Goal: Transaction & Acquisition: Purchase product/service

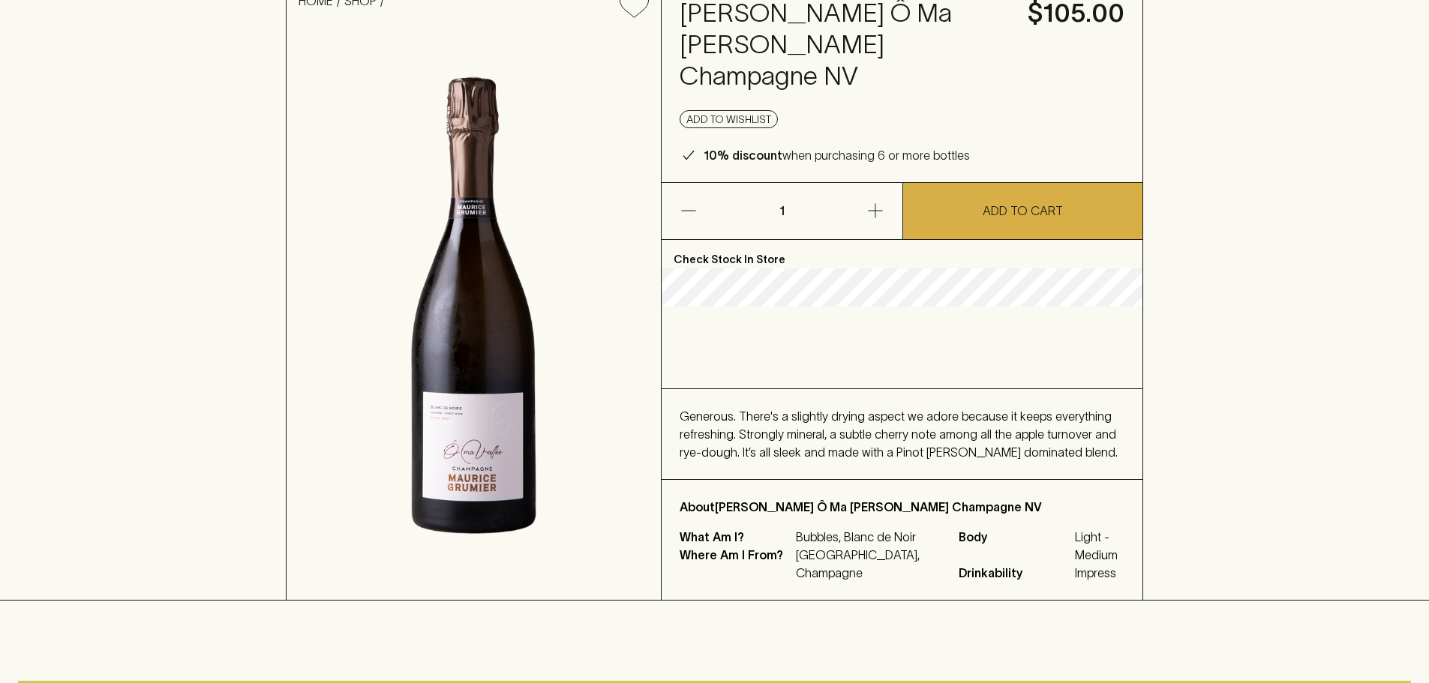
scroll to position [150, 0]
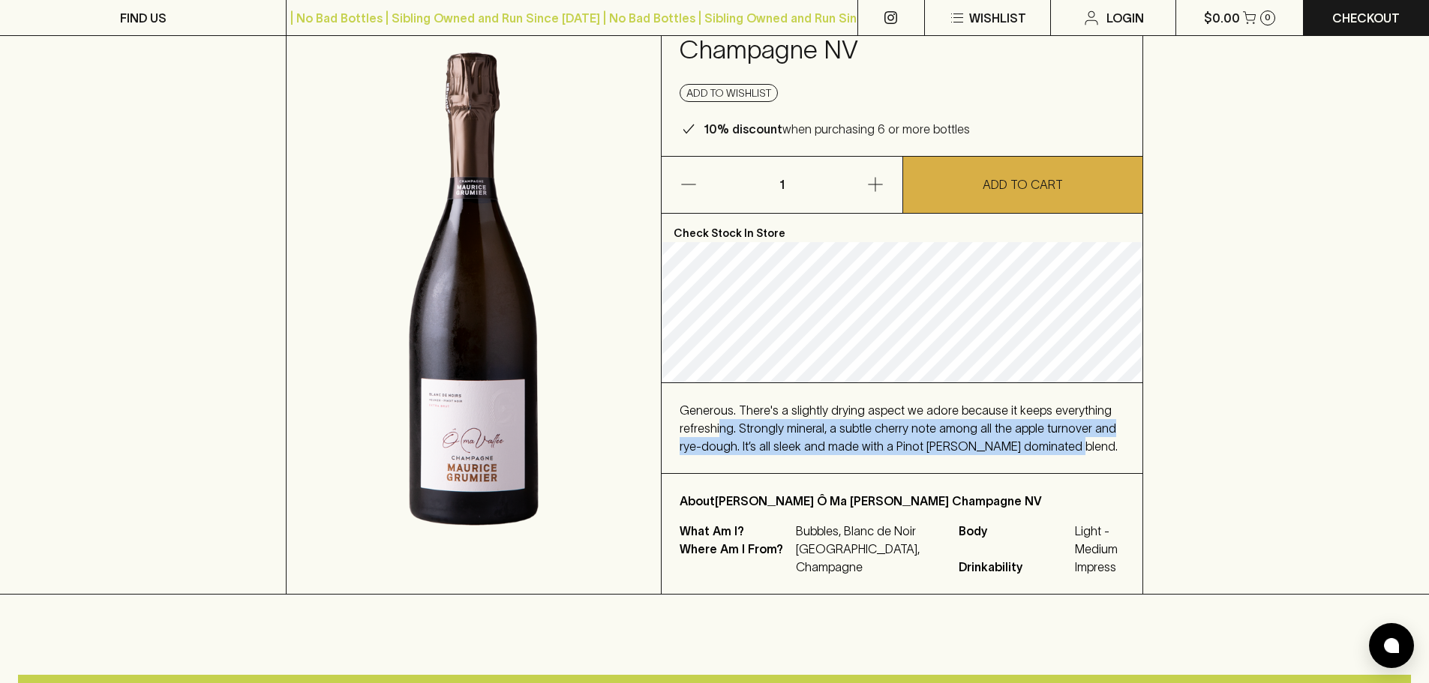
drag, startPoint x: 721, startPoint y: 391, endPoint x: 1111, endPoint y: 413, distance: 390.7
click at [1111, 413] on div "Generous. There's a slightly drying aspect we adore because it keeps everything…" at bounding box center [902, 428] width 445 height 54
click at [1057, 424] on div "Generous. There's a slightly drying aspect we adore because it keeps everything…" at bounding box center [902, 428] width 481 height 90
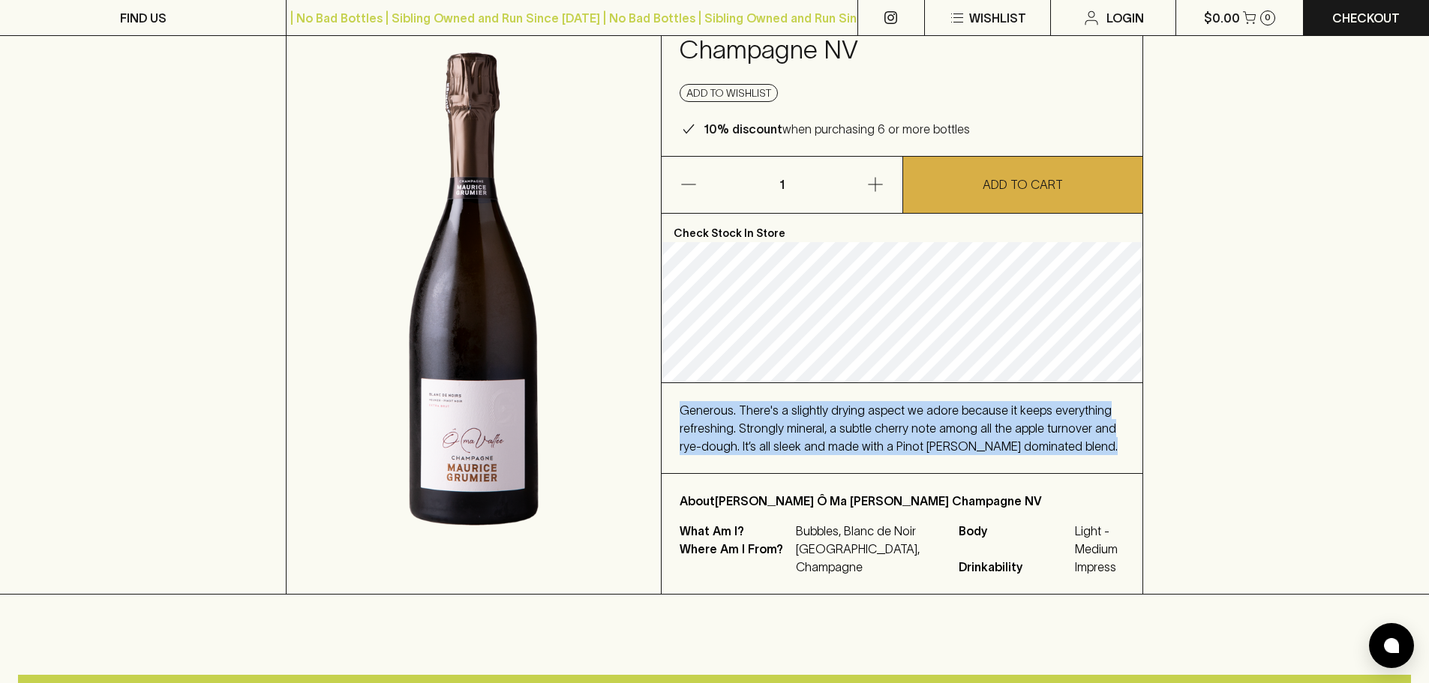
click at [1077, 348] on div "Check Stock In Store Generous. There's a slightly drying aspect we adore becaus…" at bounding box center [902, 404] width 481 height 380
click at [1054, 404] on span "Generous. There's a slightly drying aspect we adore because it keeps everything…" at bounding box center [899, 429] width 438 height 50
drag, startPoint x: 1059, startPoint y: 415, endPoint x: 665, endPoint y: 392, distance: 394.5
click at [665, 392] on div "Generous. There's a slightly drying aspect we adore because it keeps everything…" at bounding box center [902, 428] width 481 height 90
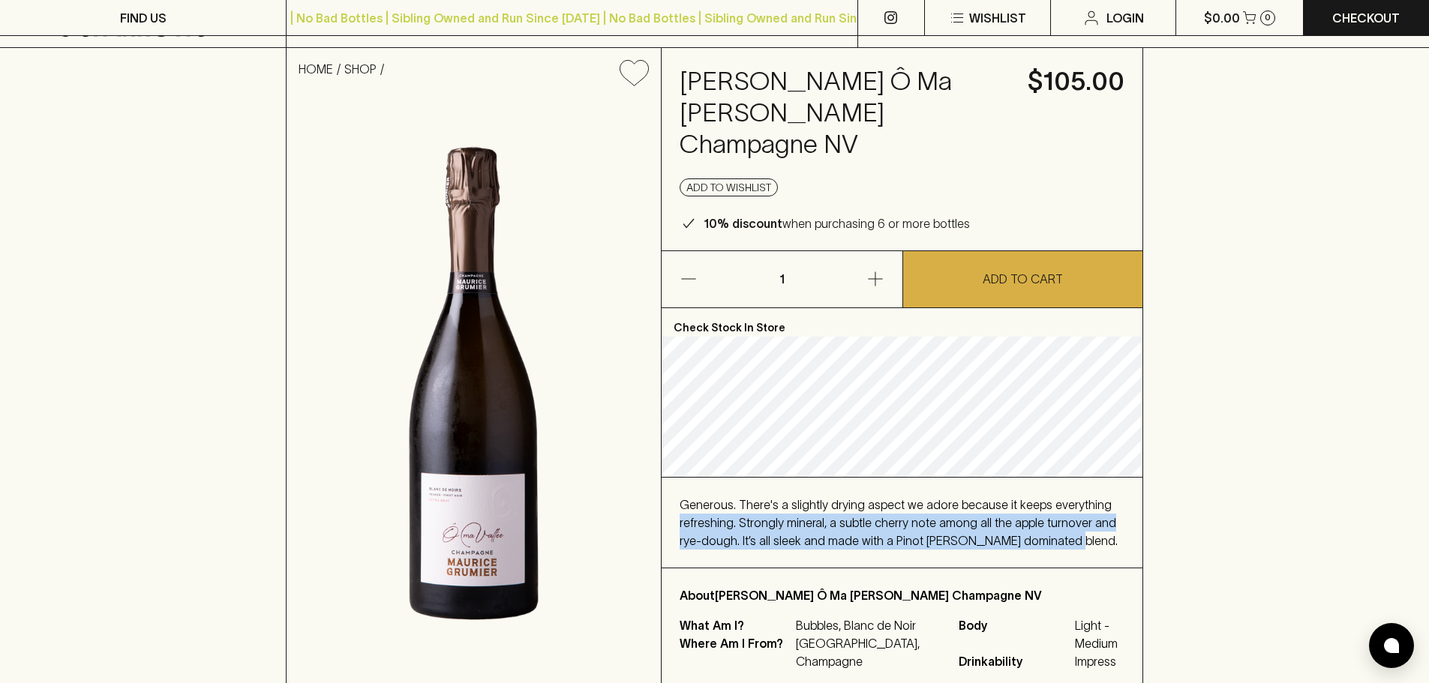
scroll to position [0, 0]
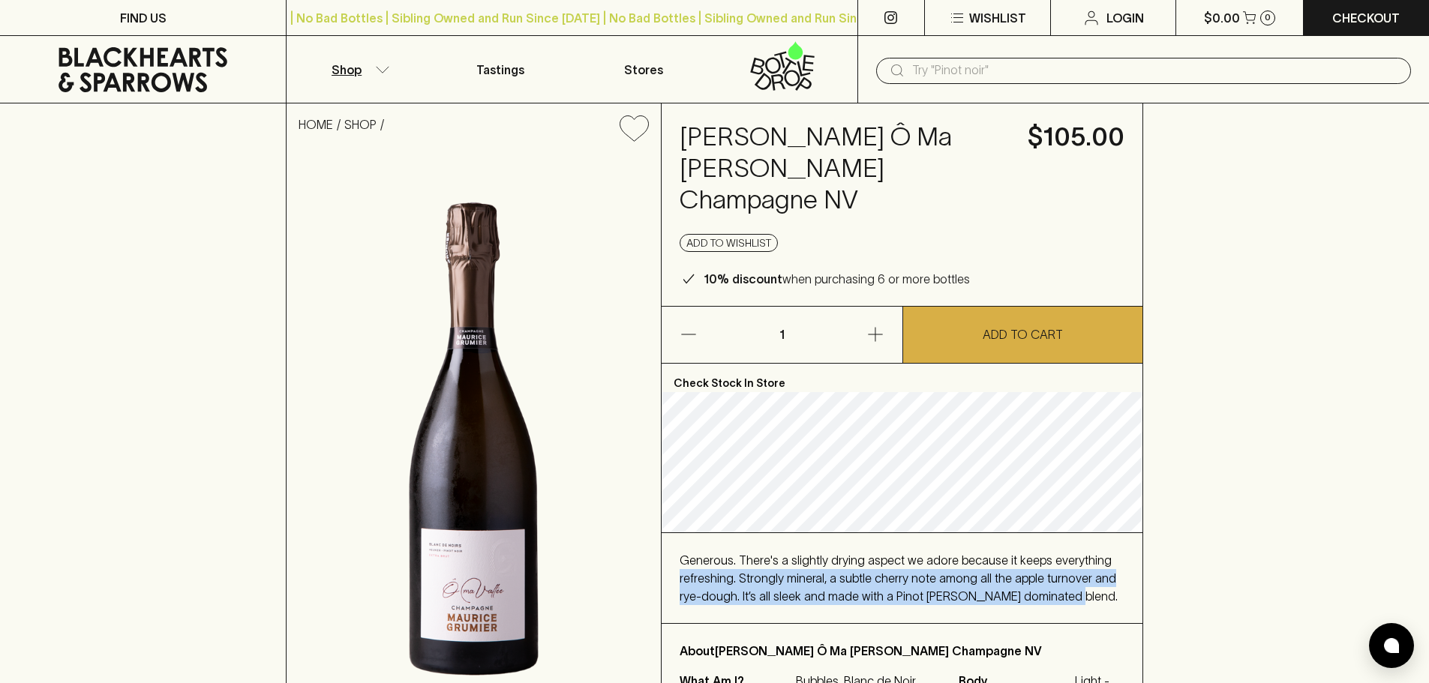
click at [364, 68] on button "Shop" at bounding box center [358, 69] width 143 height 67
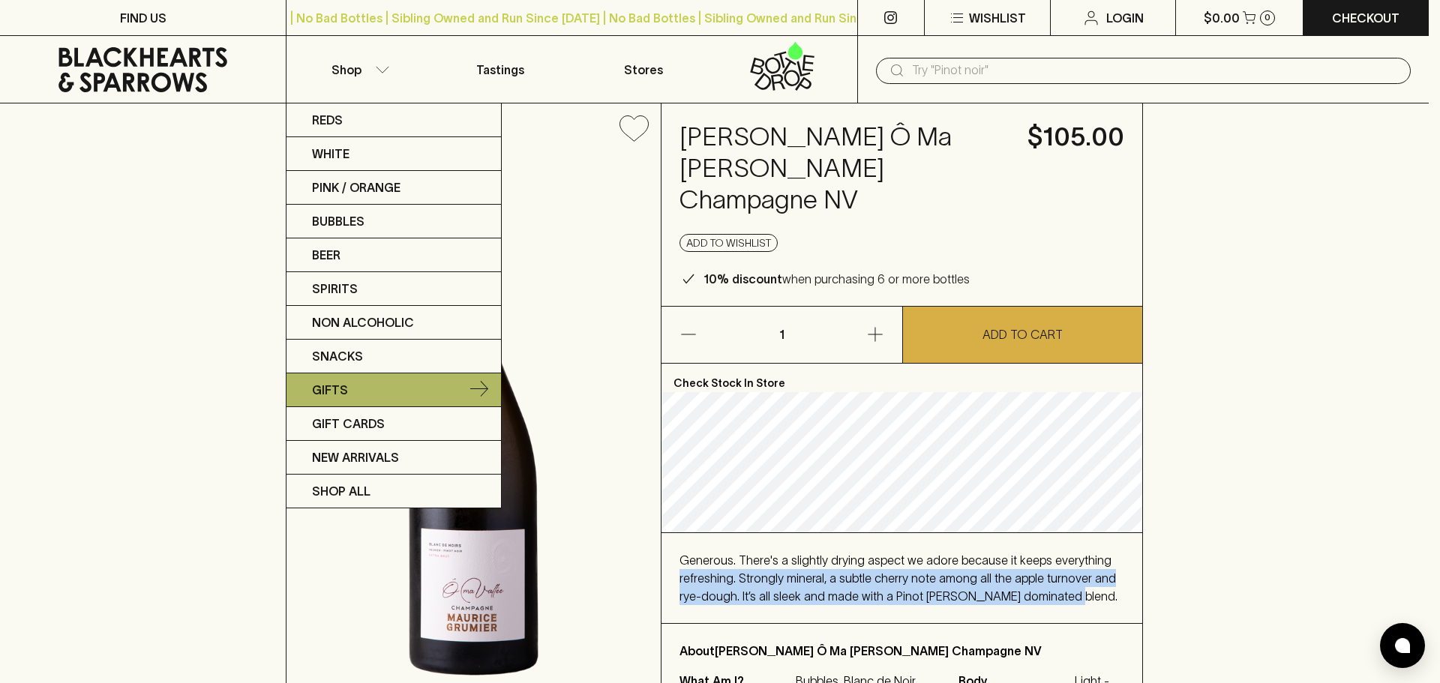
click at [356, 384] on link "Gifts" at bounding box center [394, 391] width 215 height 34
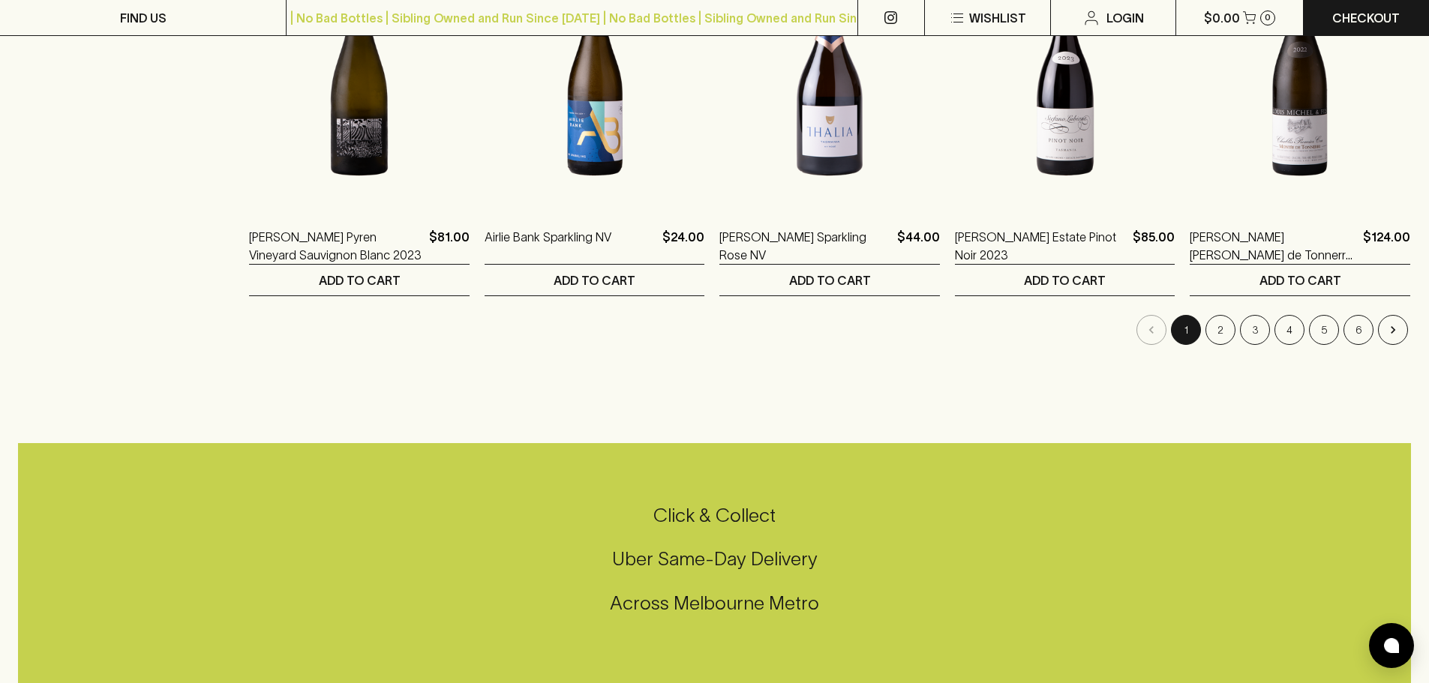
scroll to position [1500, 0]
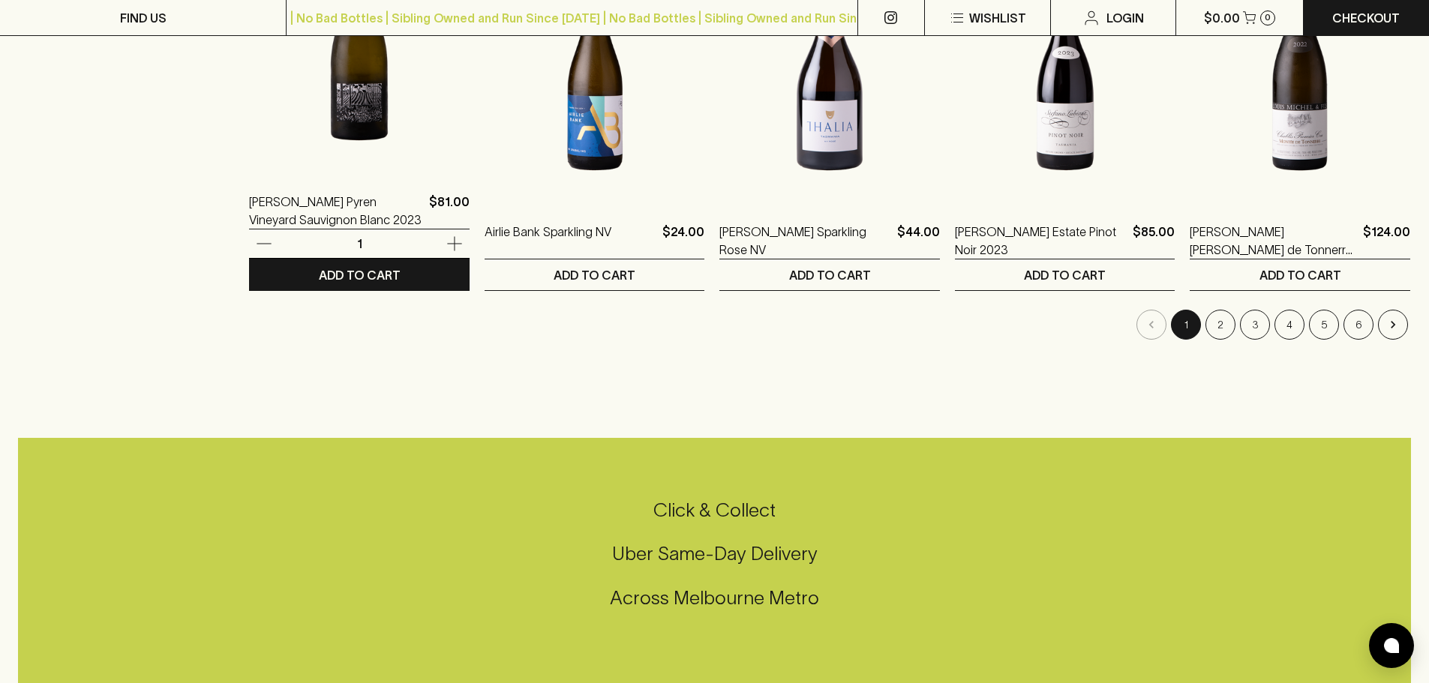
click at [326, 160] on img at bounding box center [359, 39] width 221 height 263
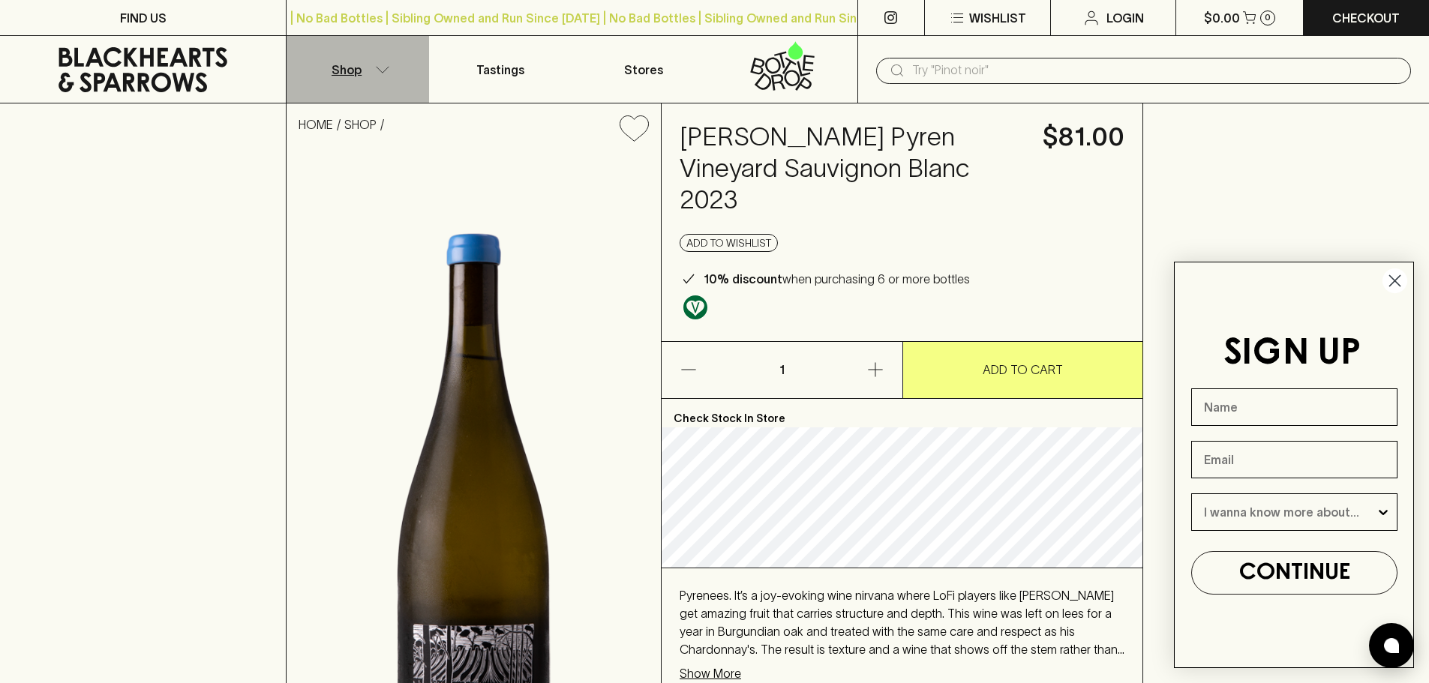
click at [398, 70] on button "Shop" at bounding box center [358, 69] width 143 height 67
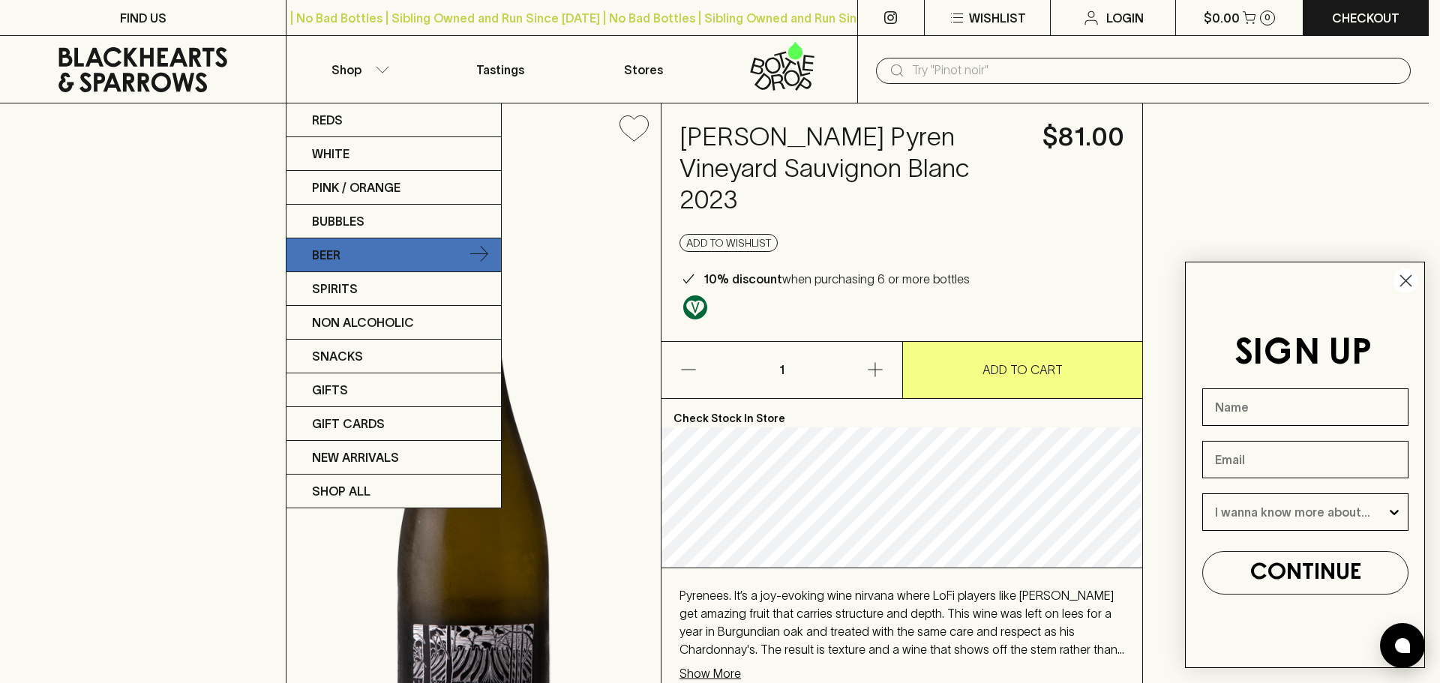
click at [407, 253] on link "Beer" at bounding box center [394, 256] width 215 height 34
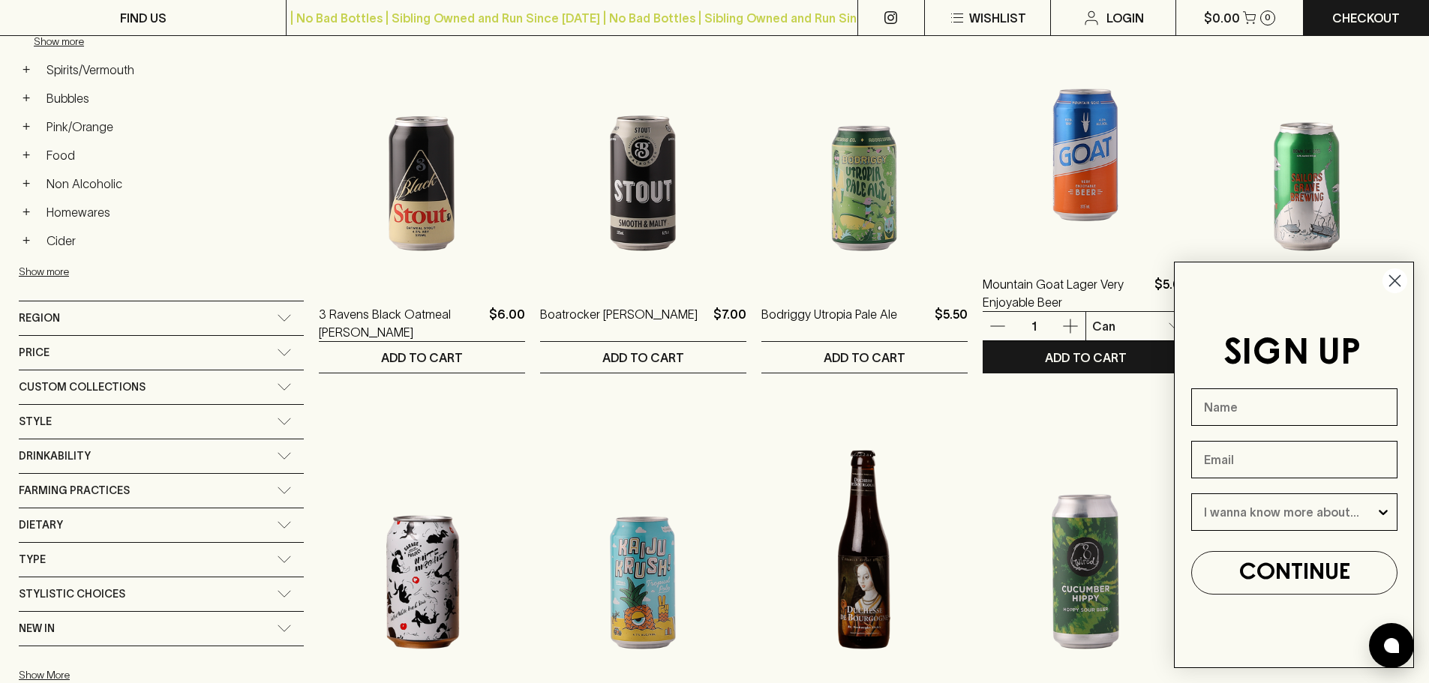
scroll to position [675, 0]
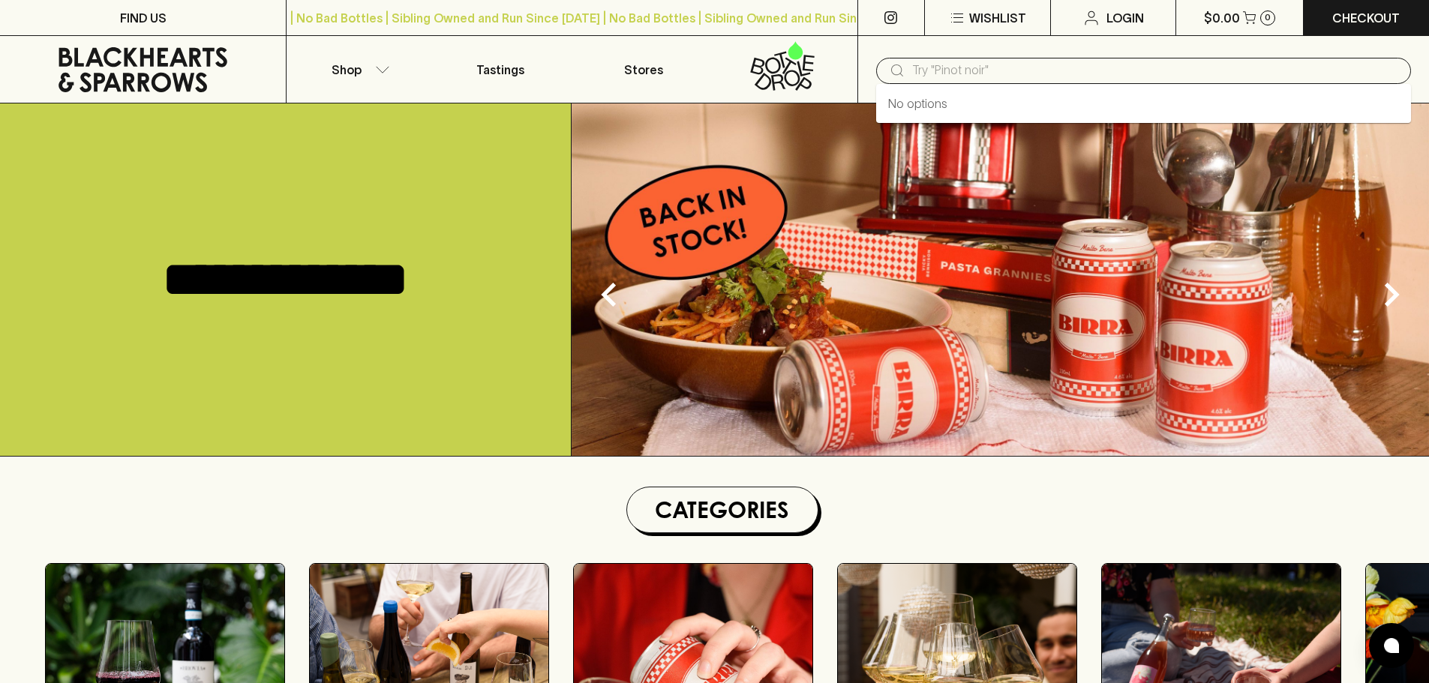
click at [921, 73] on input "text" at bounding box center [1155, 71] width 487 height 24
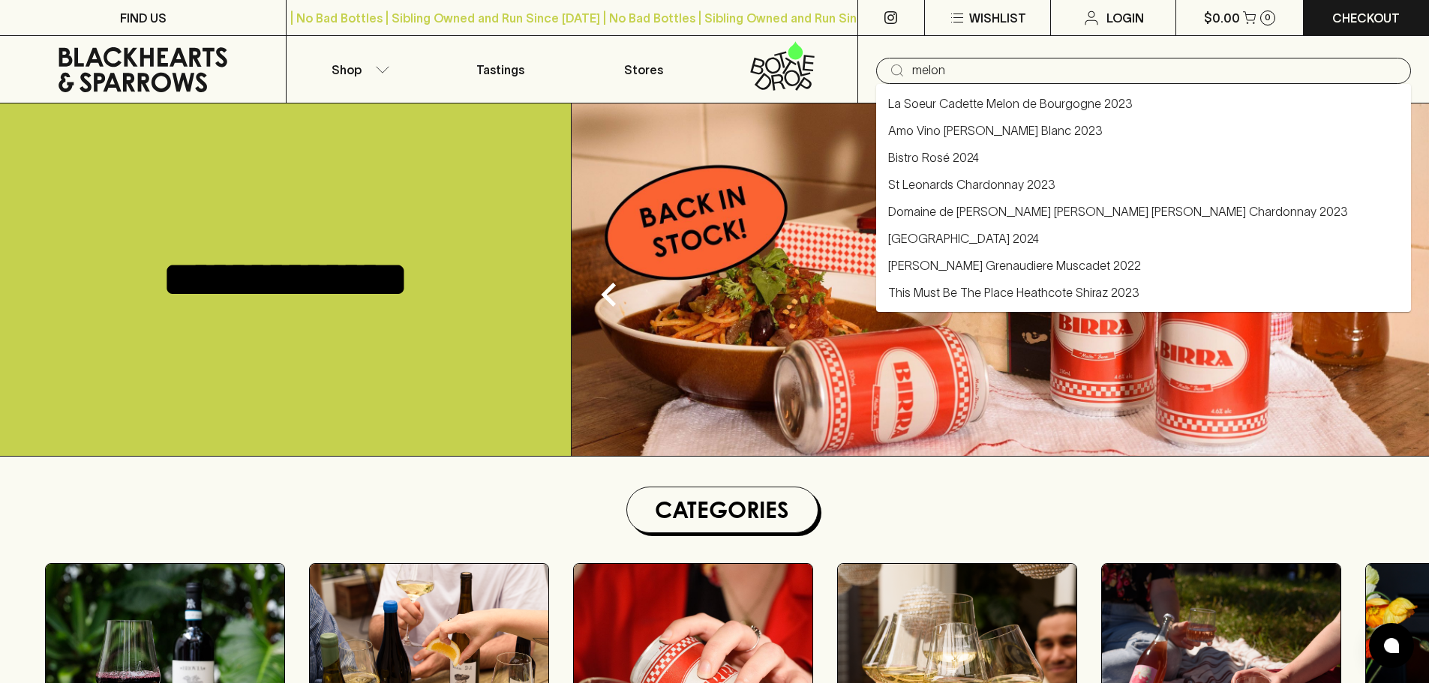
type input "melon"
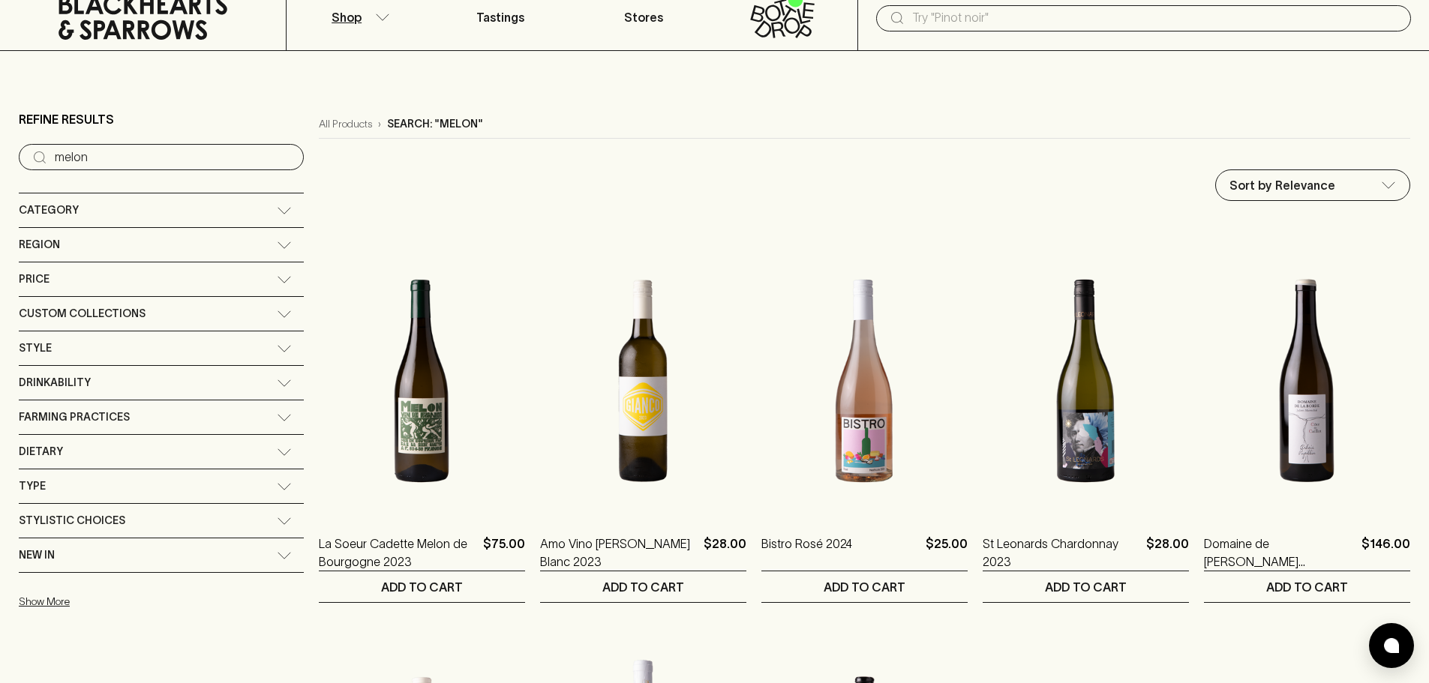
scroll to position [150, 0]
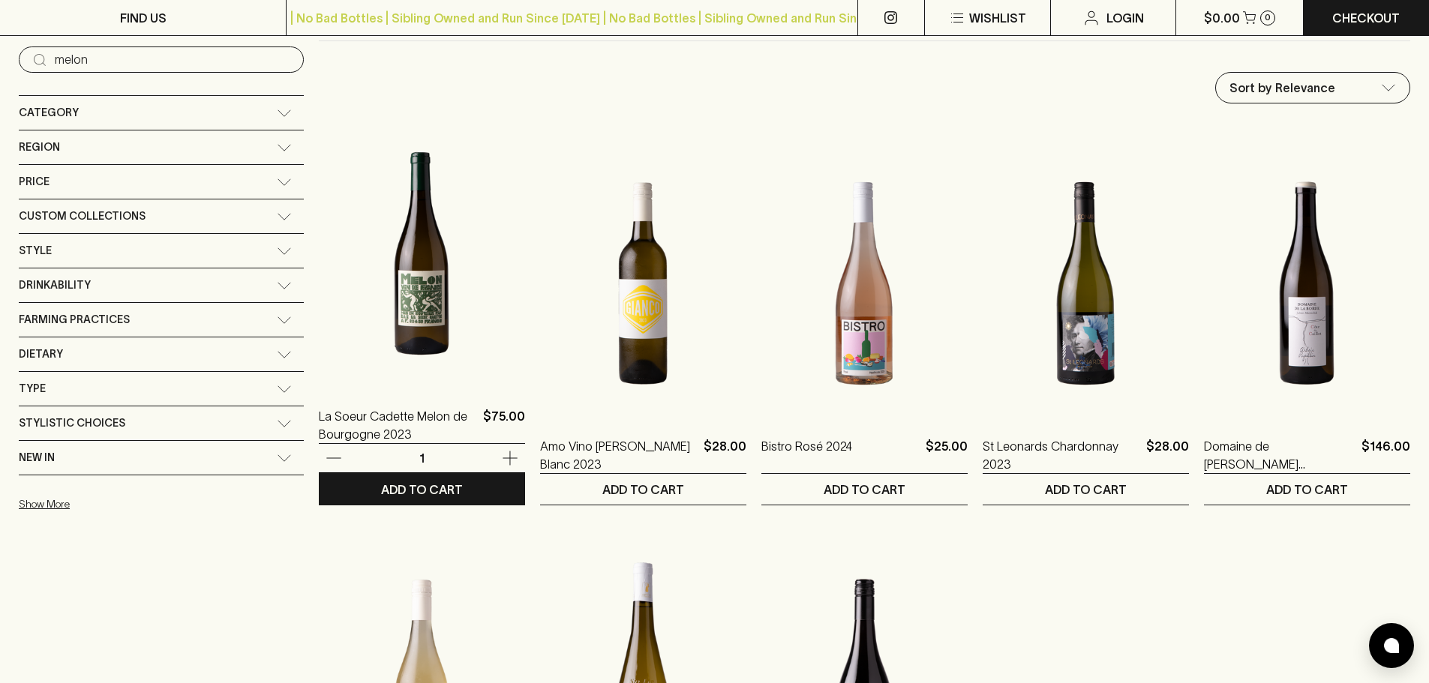
click at [325, 308] on img at bounding box center [422, 253] width 206 height 263
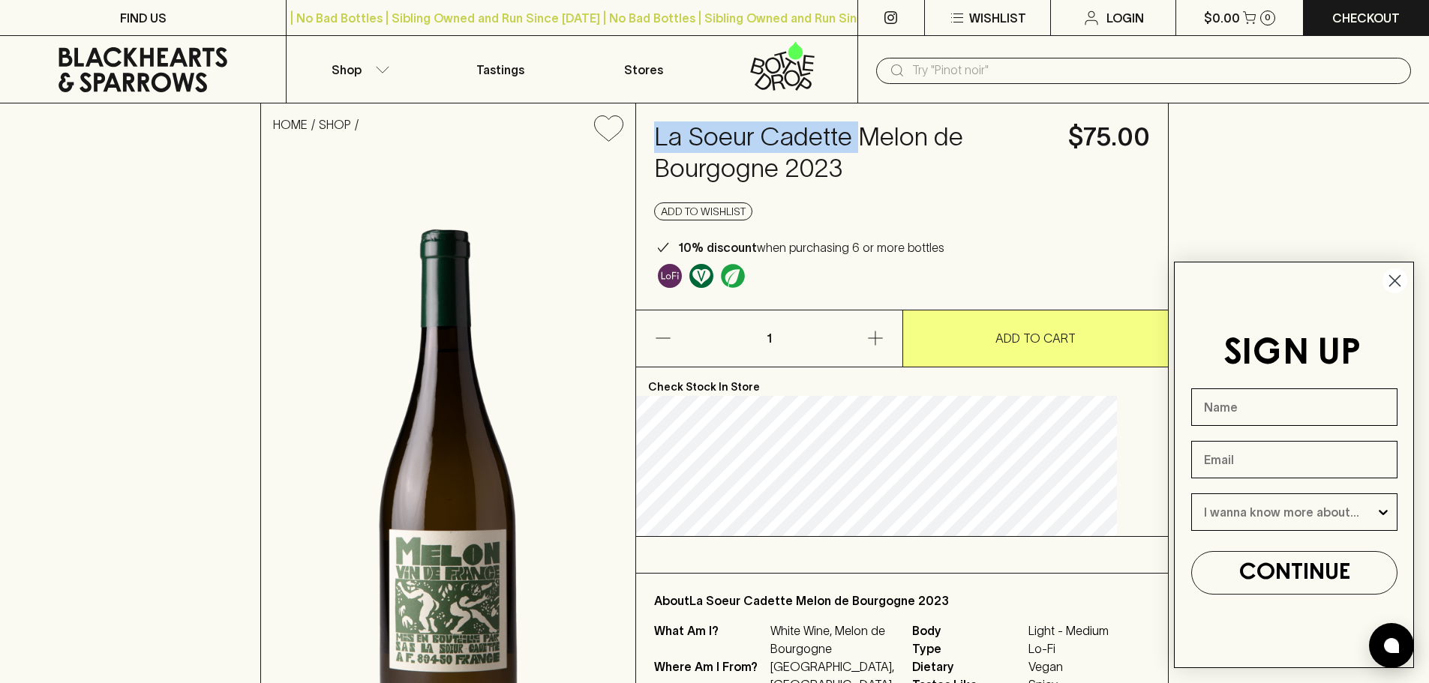
drag, startPoint x: 664, startPoint y: 133, endPoint x: 879, endPoint y: 142, distance: 215.5
click at [879, 142] on div "La Soeur Cadette Melon de Bourgogne 2023 $75.00 Add to wishlist 10% discount wh…" at bounding box center [902, 207] width 532 height 206
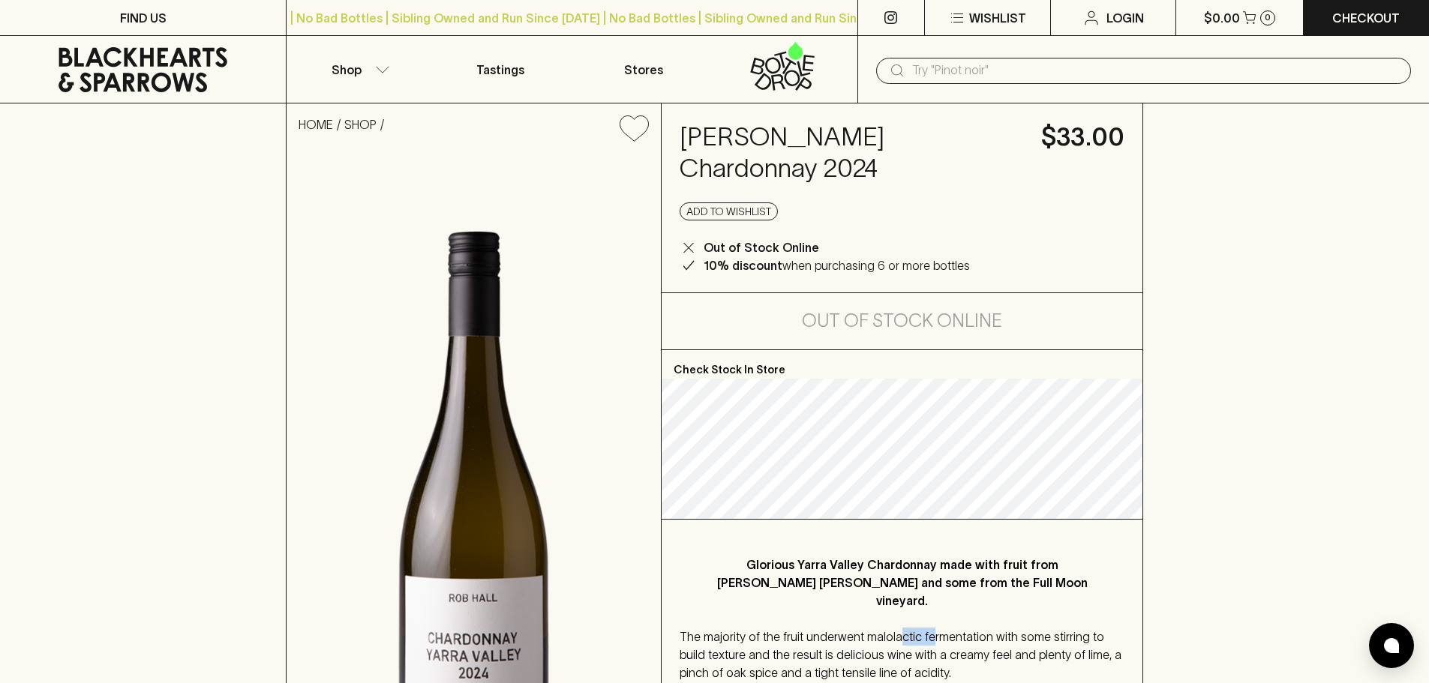
drag, startPoint x: 897, startPoint y: 537, endPoint x: 927, endPoint y: 577, distance: 49.8
click at [927, 577] on div "Glorious Yarra Valley Chardonnay made with fruit from Rob Hall's Harriet vineya…" at bounding box center [902, 610] width 481 height 180
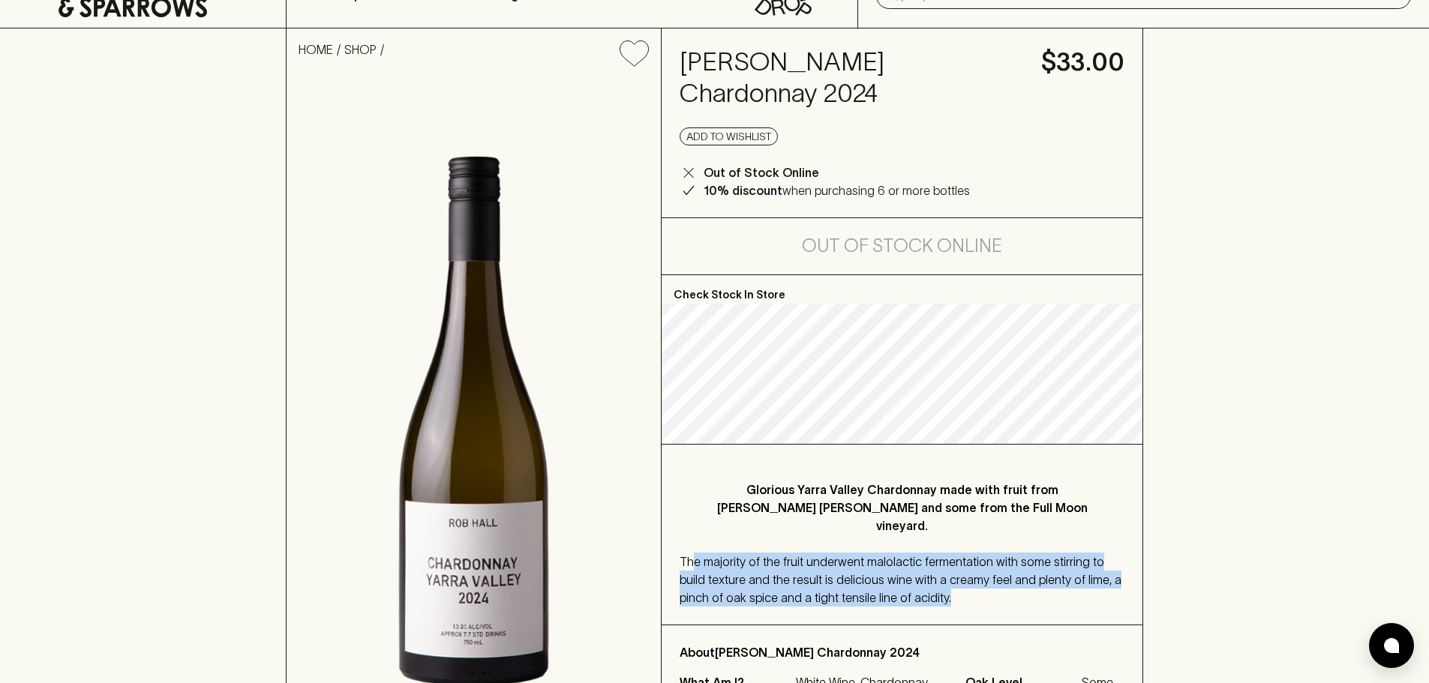
drag, startPoint x: 900, startPoint y: 551, endPoint x: 692, endPoint y: 511, distance: 211.6
click at [692, 553] on div "The majority of the fruit underwent malolactic fermentation with some stirring …" at bounding box center [902, 580] width 445 height 54
